Goal: Task Accomplishment & Management: Manage account settings

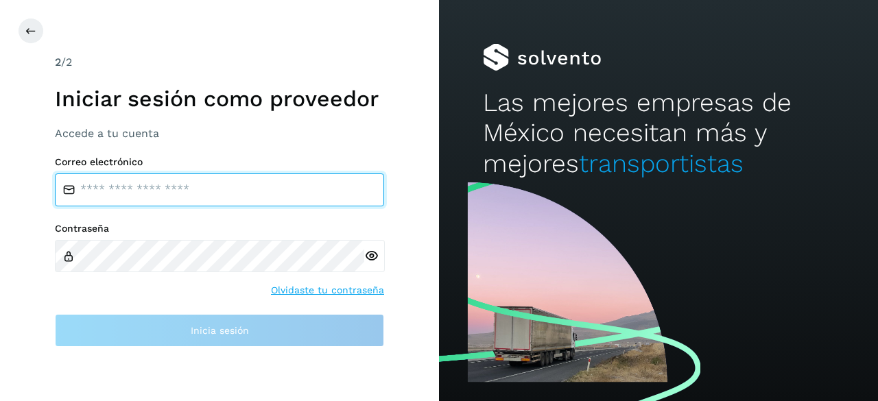
click at [204, 187] on input "email" at bounding box center [219, 189] width 329 height 33
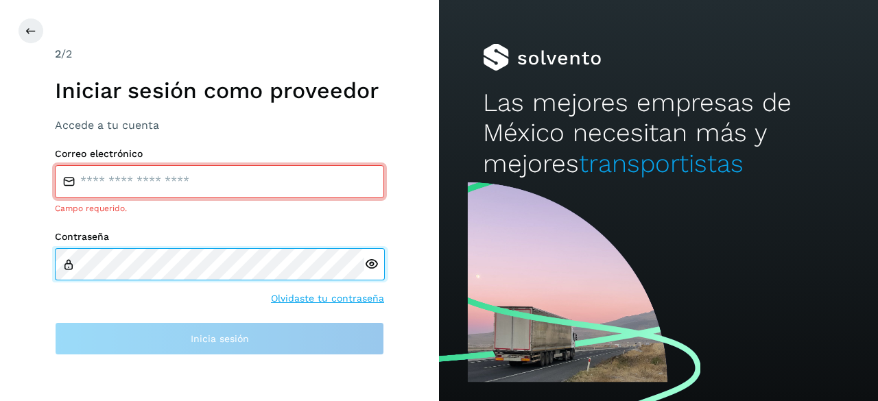
click at [155, 246] on div "Contraseña" at bounding box center [219, 255] width 329 height 49
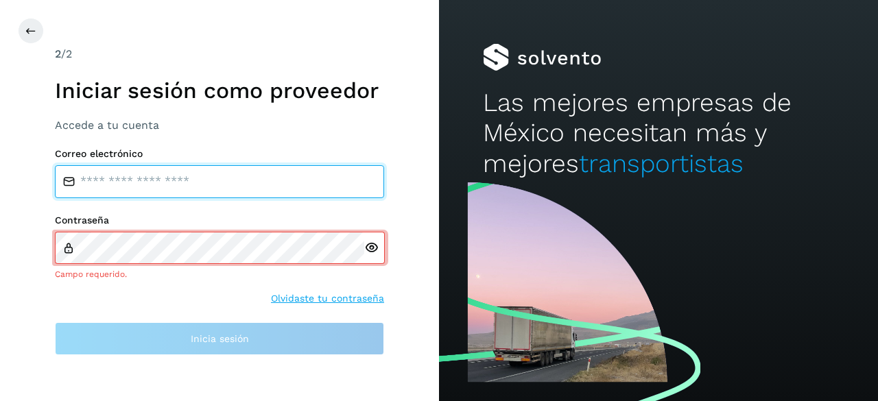
click at [121, 187] on input "email" at bounding box center [219, 181] width 329 height 33
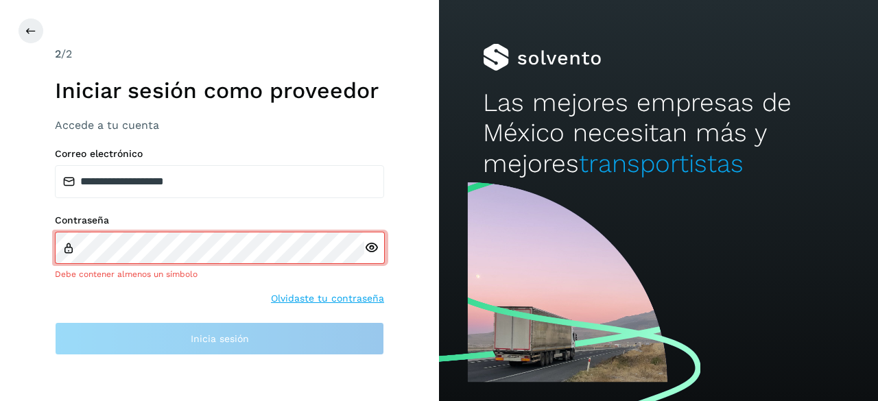
click at [370, 251] on icon at bounding box center [371, 248] width 14 height 14
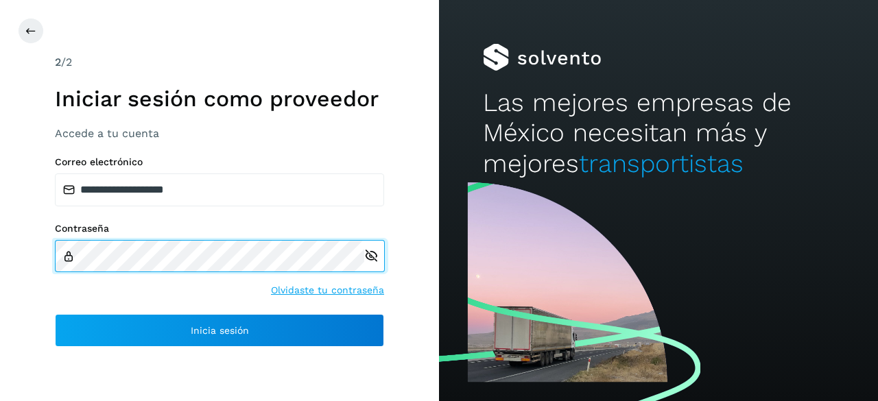
click at [0, 221] on div "**********" at bounding box center [219, 200] width 439 height 401
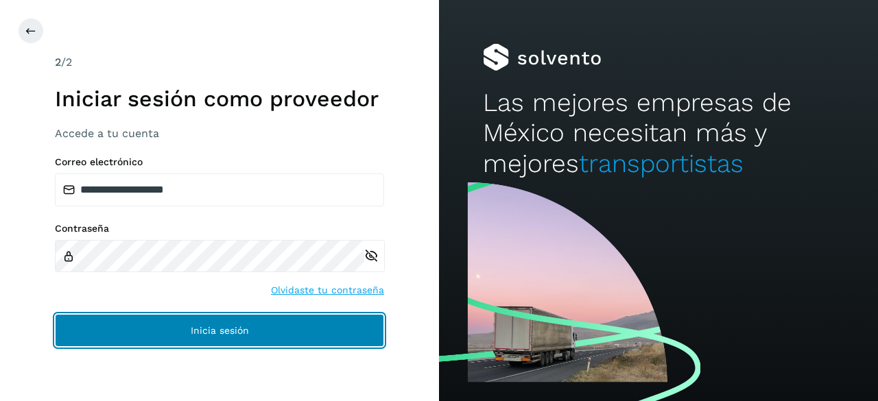
click at [241, 326] on span "Inicia sesión" at bounding box center [220, 331] width 58 height 10
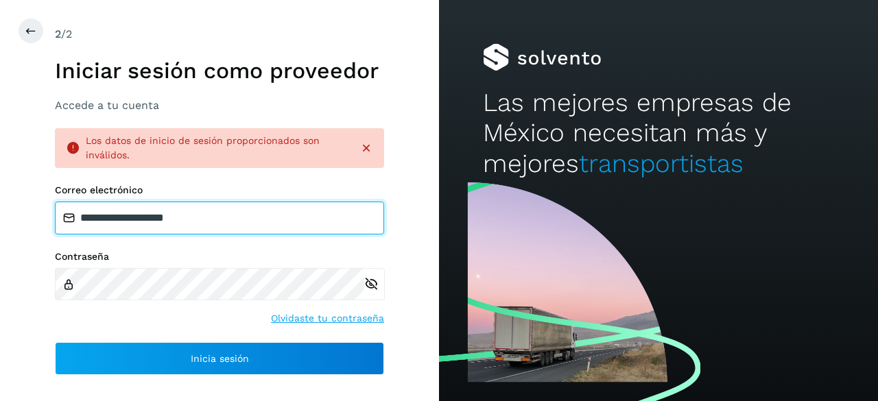
click at [151, 219] on input "**********" at bounding box center [219, 218] width 329 height 33
type input "**********"
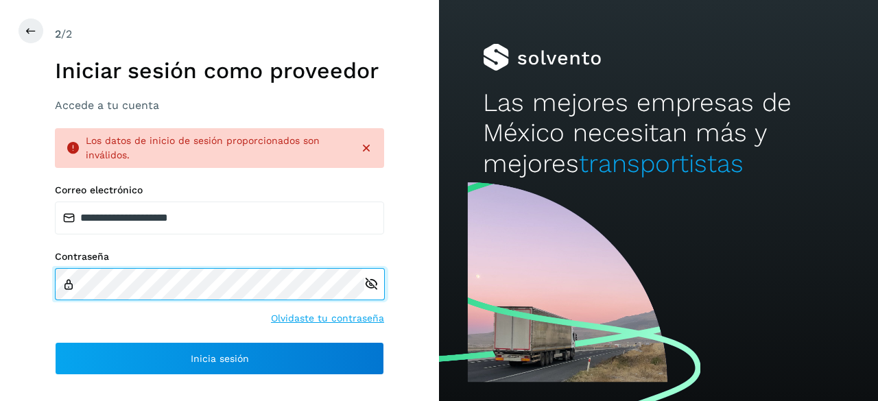
click at [0, 226] on div "**********" at bounding box center [219, 200] width 439 height 401
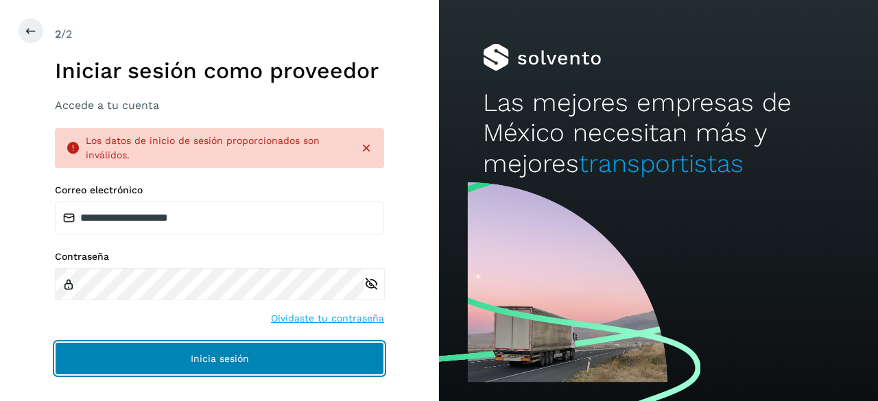
click at [200, 347] on button "Inicia sesión" at bounding box center [219, 358] width 329 height 33
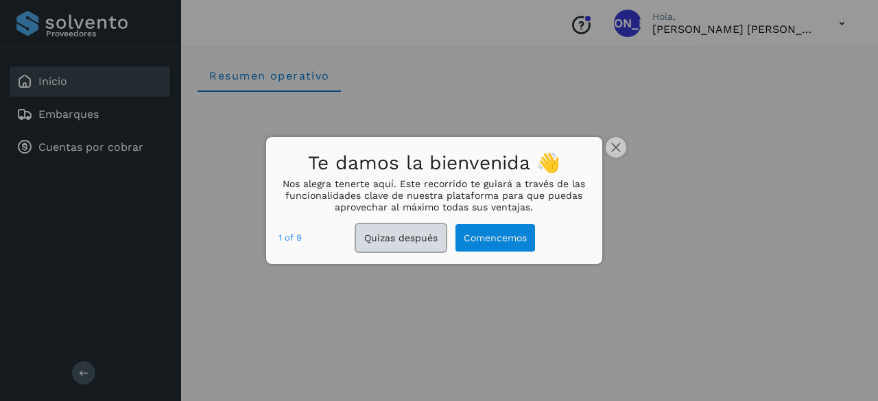
click at [422, 239] on button "Quizas después" at bounding box center [401, 238] width 90 height 28
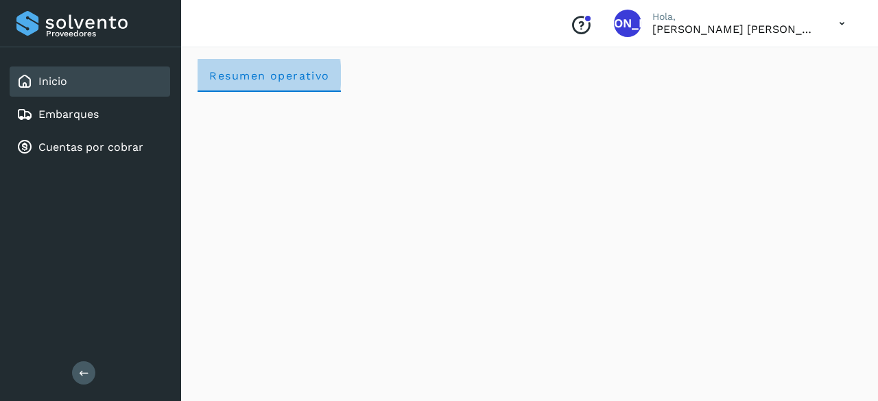
click at [296, 77] on span "Resumen operativo" at bounding box center [268, 75] width 121 height 13
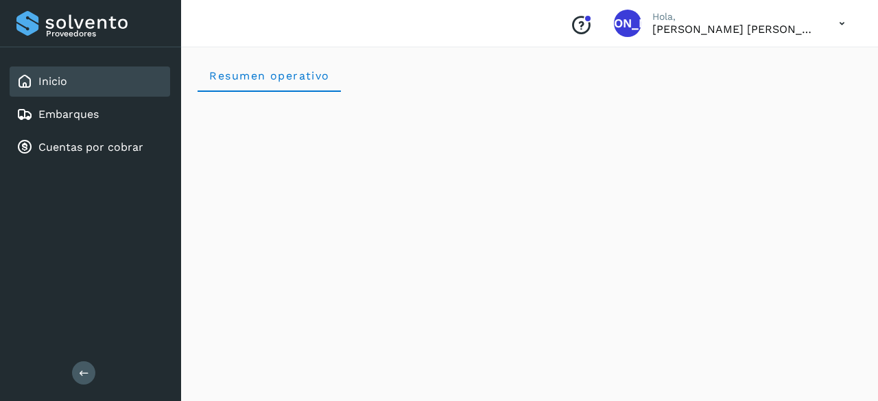
click at [765, 21] on p "Hola," at bounding box center [734, 17] width 165 height 12
click at [841, 18] on icon at bounding box center [842, 24] width 28 height 28
click at [841, 18] on div at bounding box center [439, 200] width 878 height 401
click at [78, 112] on link "Embarques" at bounding box center [68, 114] width 60 height 13
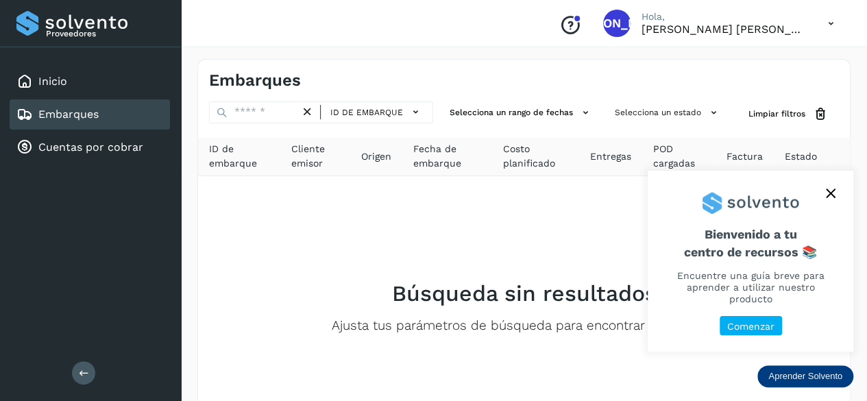
click at [833, 198] on icon "close," at bounding box center [830, 193] width 9 height 9
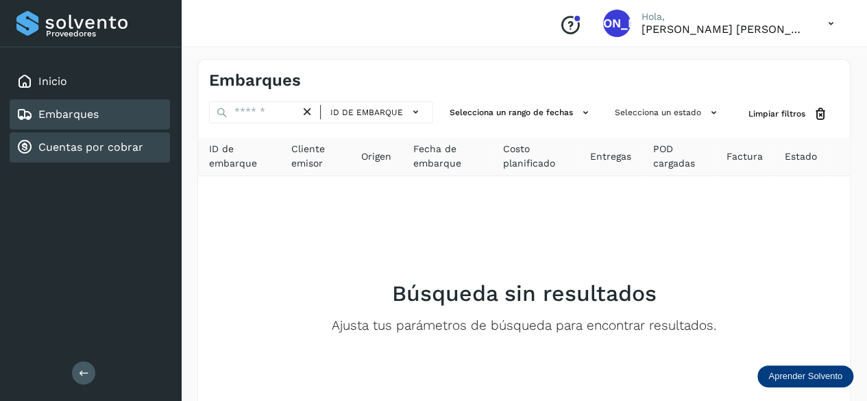
click at [106, 157] on div "Cuentas por cobrar" at bounding box center [90, 147] width 160 height 30
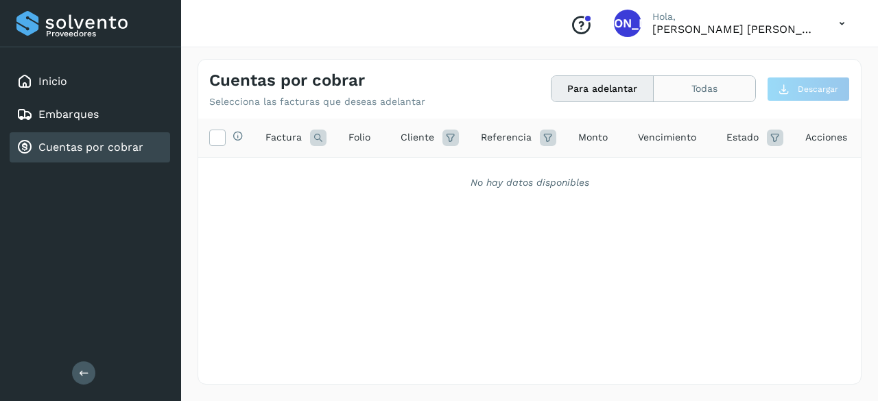
click at [731, 88] on button "Todas" at bounding box center [704, 88] width 101 height 25
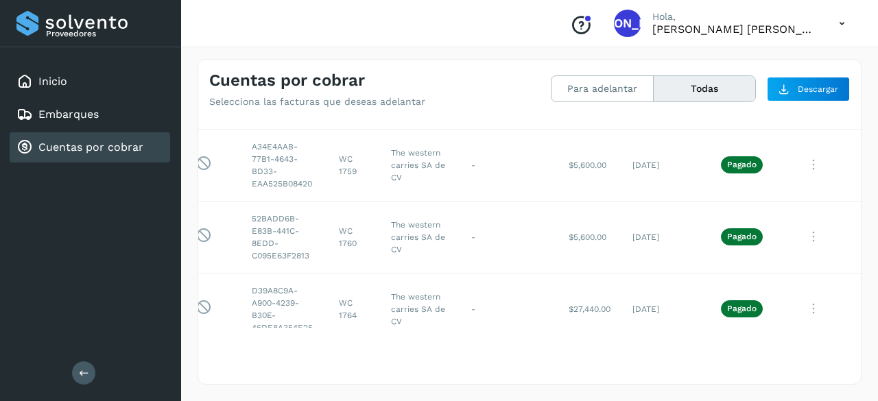
scroll to position [234, 23]
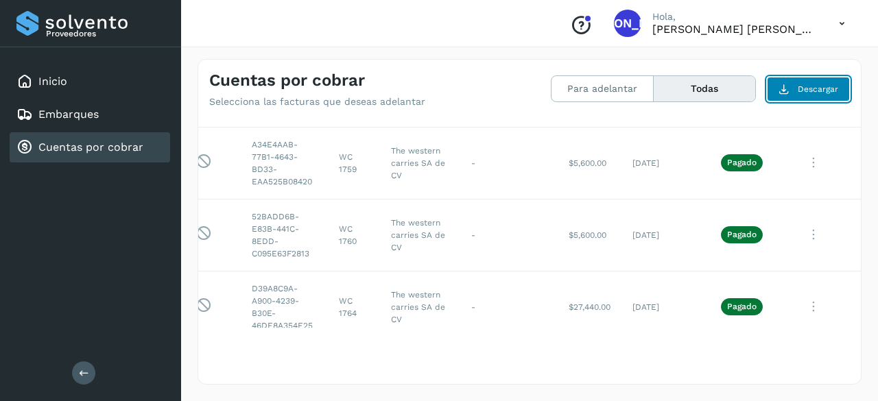
click at [790, 93] on button "Descargar" at bounding box center [808, 89] width 83 height 25
